Goal: Navigation & Orientation: Find specific page/section

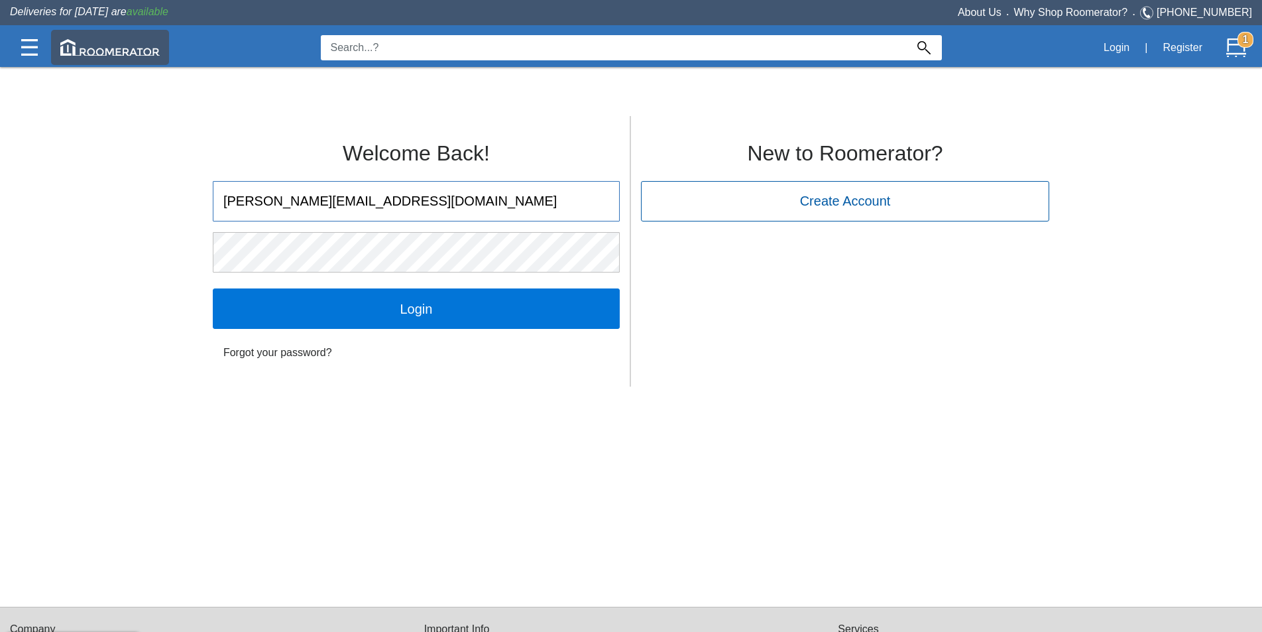
click at [113, 50] on img at bounding box center [109, 47] width 99 height 17
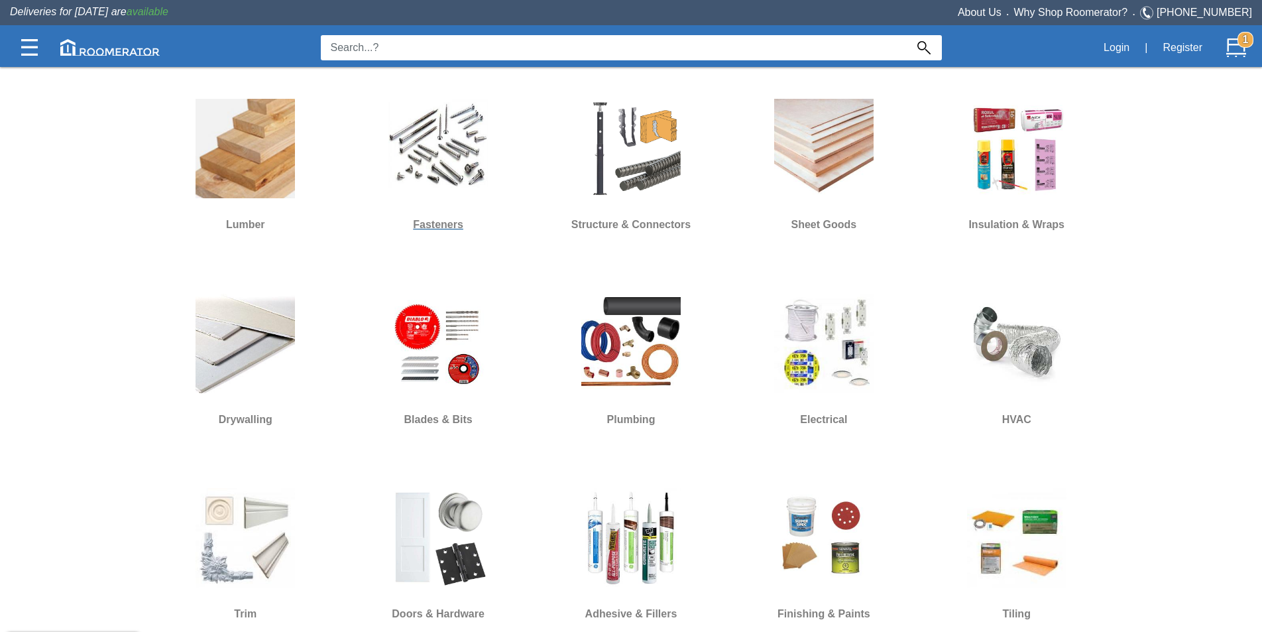
scroll to position [398, 0]
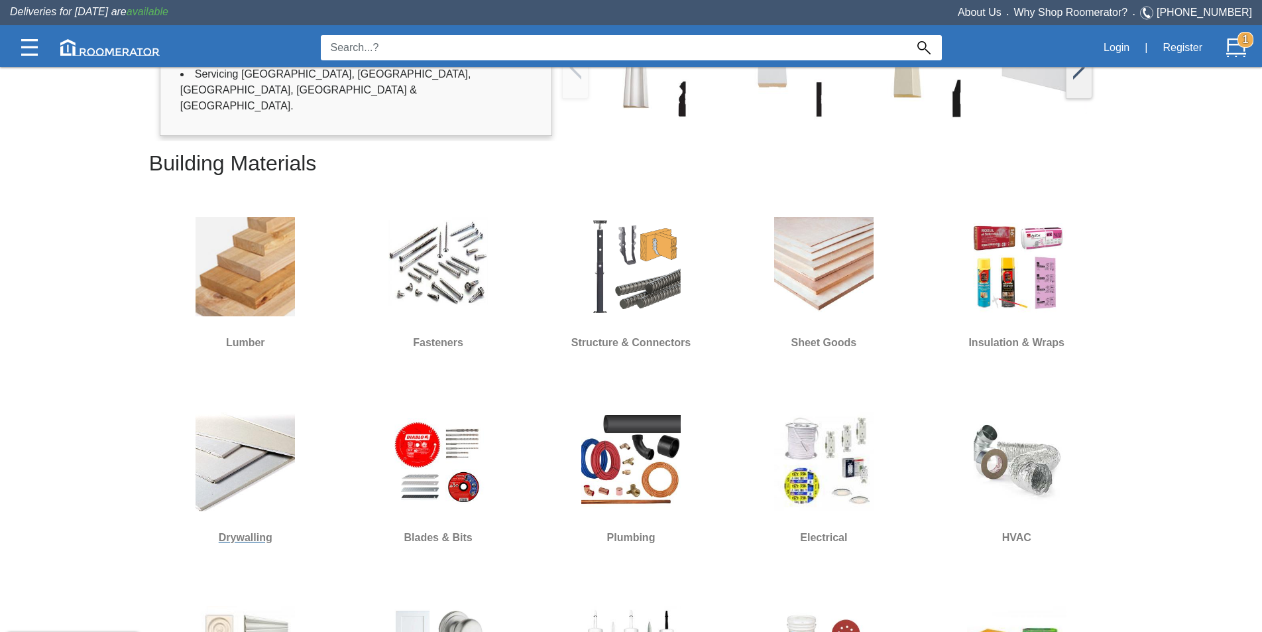
click at [277, 481] on img at bounding box center [245, 461] width 99 height 99
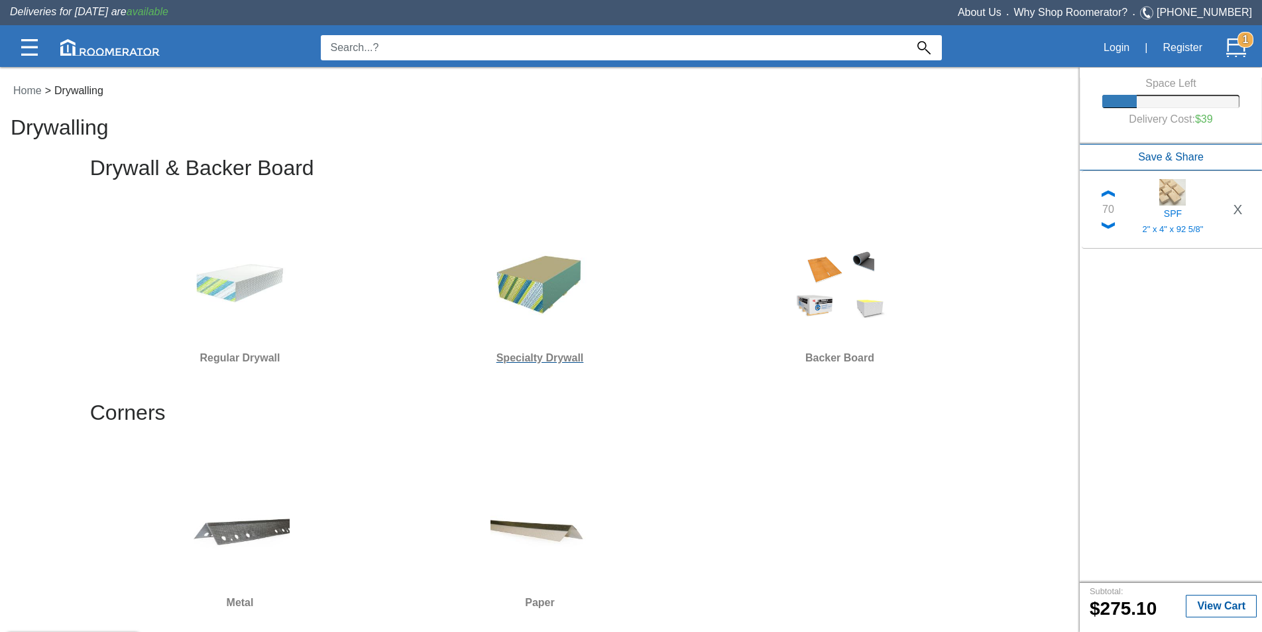
click at [530, 282] on img at bounding box center [540, 281] width 99 height 99
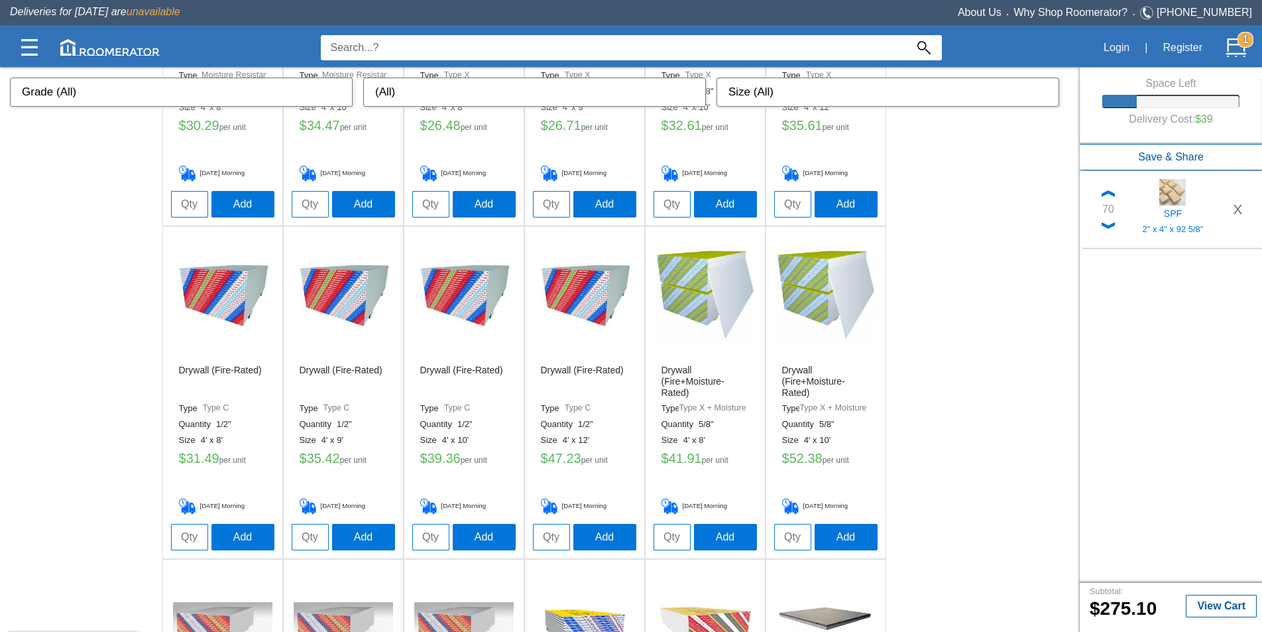
scroll to position [66, 0]
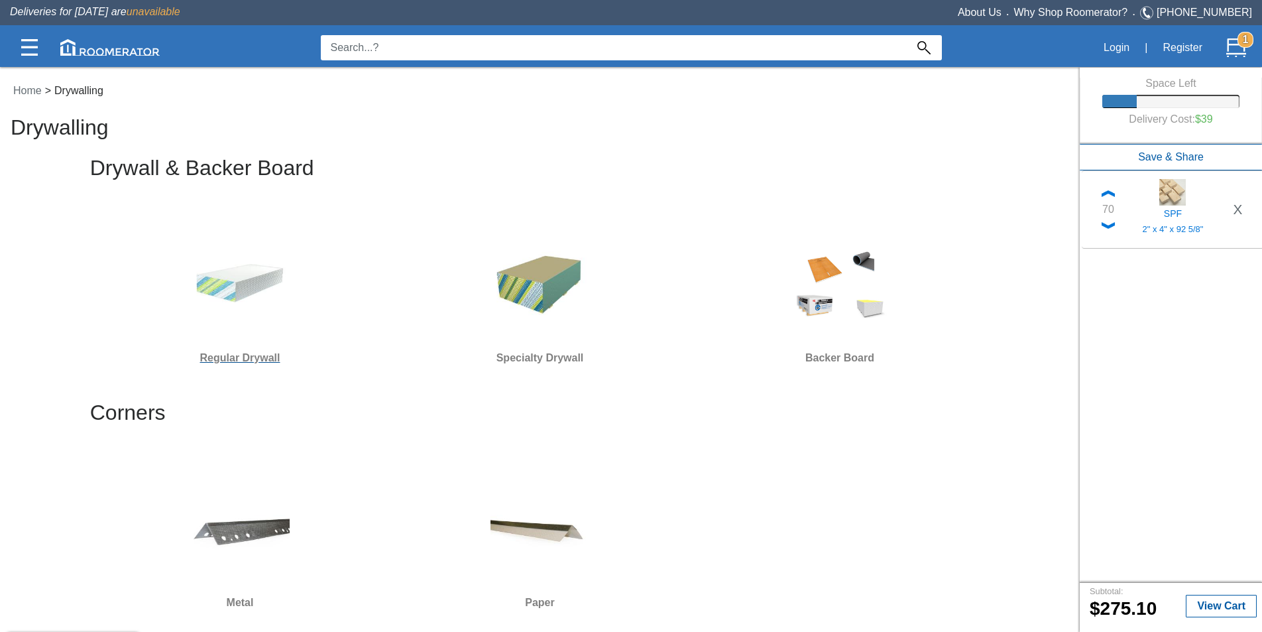
click at [256, 292] on img at bounding box center [239, 281] width 99 height 99
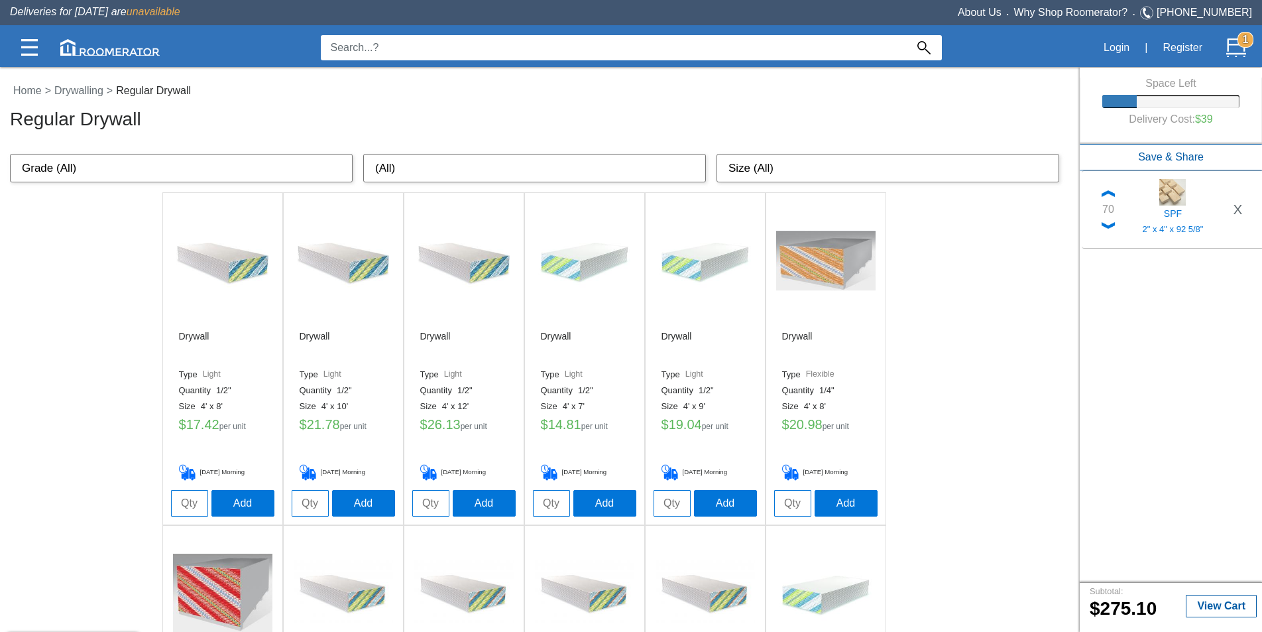
click at [257, 287] on img at bounding box center [222, 260] width 99 height 99
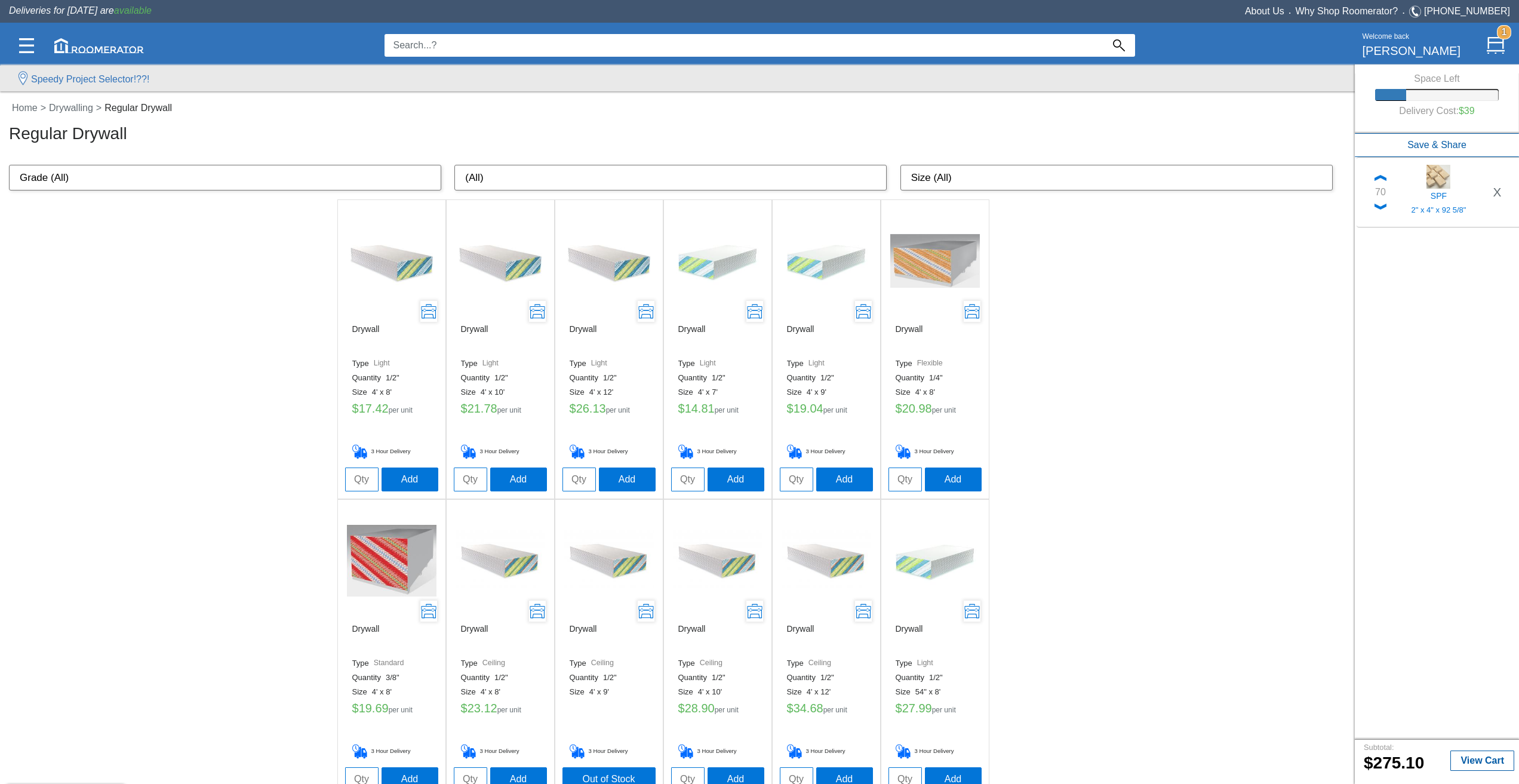
click at [68, 115] on div "Home > Drywalling > Regular Drywall Regular Drywall" at bounding box center [680, 122] width 1343 height 42
click at [67, 114] on div "Home > Drywalling > Regular Drywall Regular Drywall" at bounding box center [680, 122] width 1343 height 42
click at [65, 108] on link "Drywalling" at bounding box center [73, 107] width 54 height 10
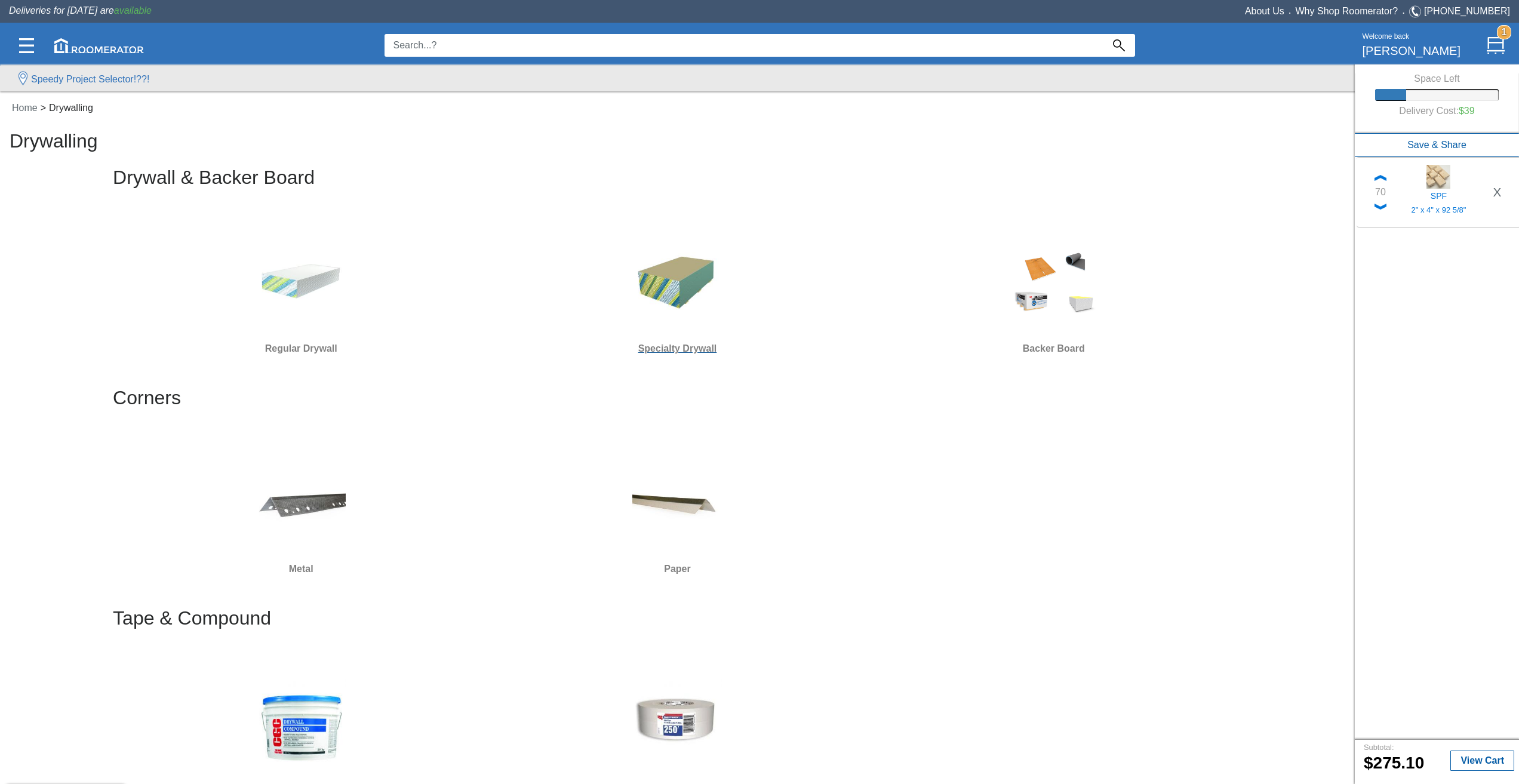
click at [701, 313] on img at bounding box center [676, 279] width 89 height 89
